Goal: Information Seeking & Learning: Learn about a topic

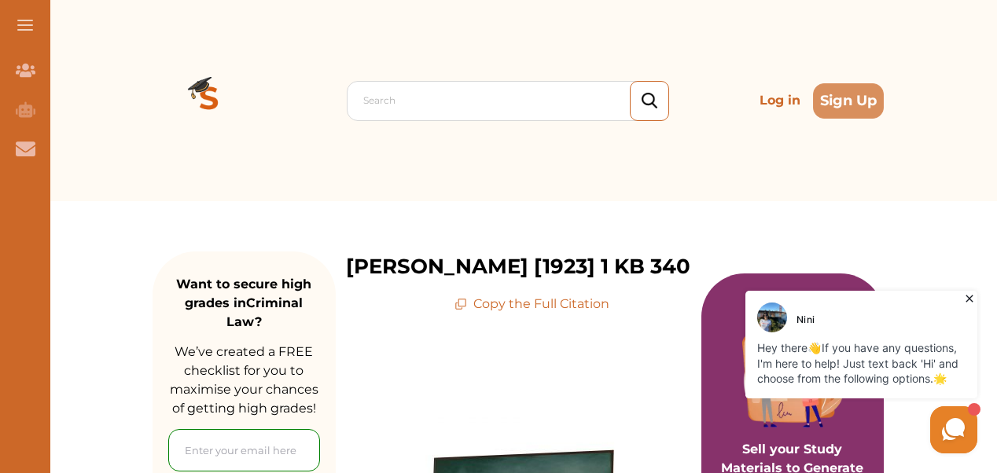
click at [970, 300] on icon at bounding box center [968, 299] width 7 height 7
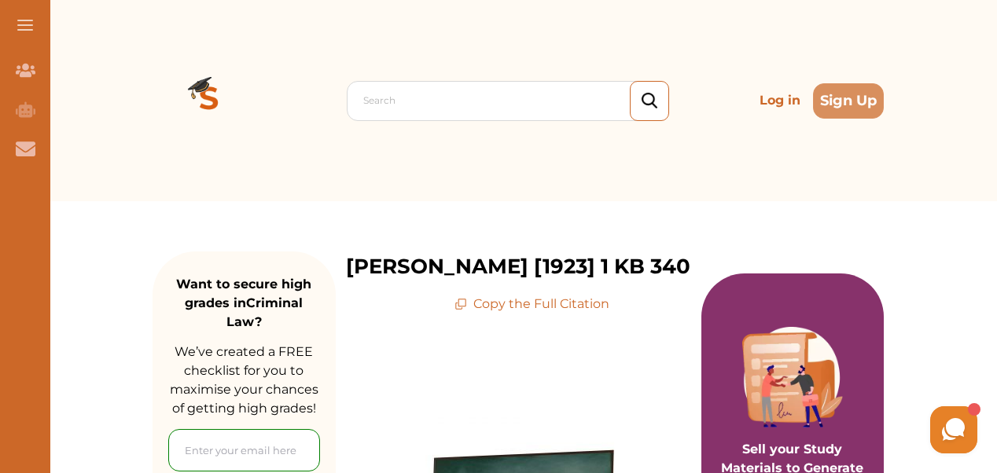
scroll to position [414, 0]
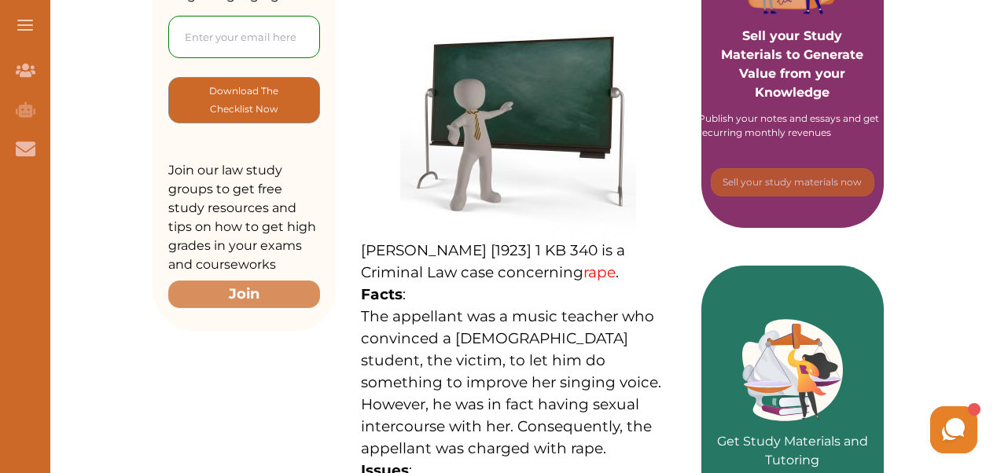
drag, startPoint x: 991, startPoint y: 412, endPoint x: 979, endPoint y: 341, distance: 71.7
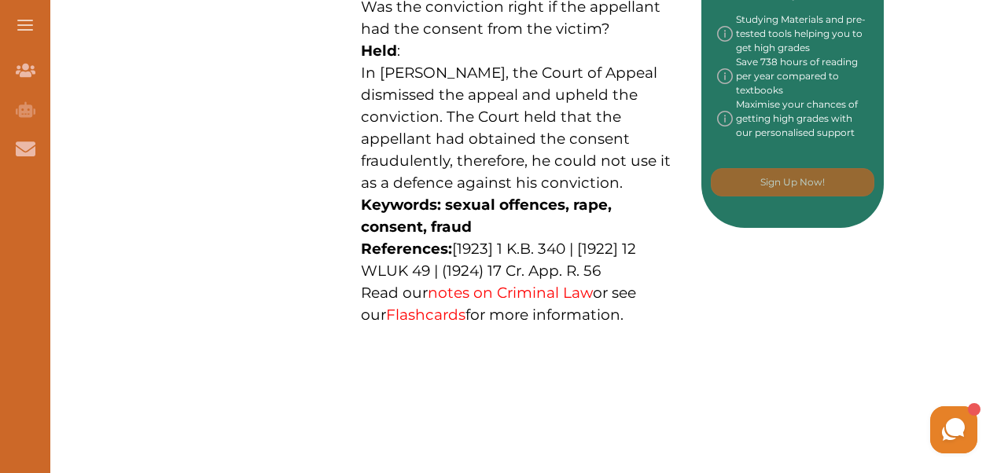
scroll to position [897, 0]
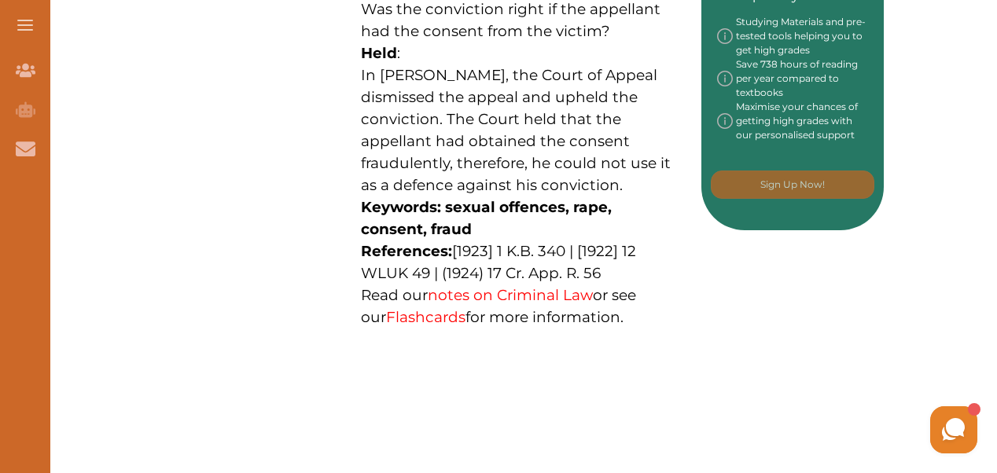
click at [542, 291] on link "notes on Criminal Law" at bounding box center [510, 295] width 165 height 18
